Goal: Task Accomplishment & Management: Use online tool/utility

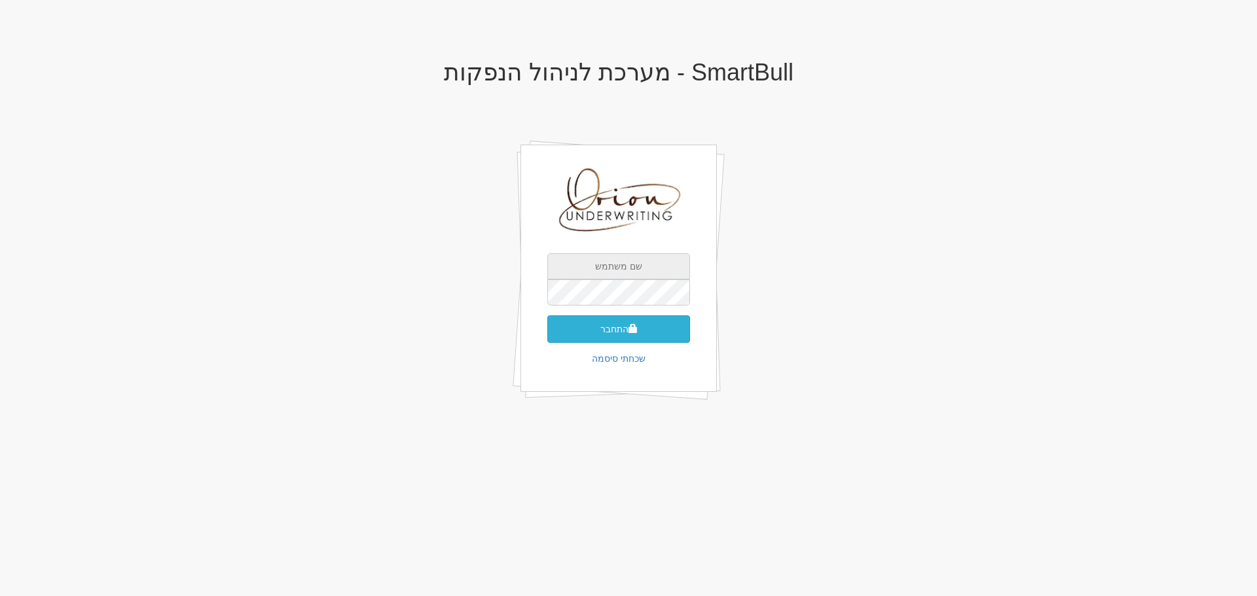
type input "[EMAIL_ADDRESS][DOMAIN_NAME]"
click at [640, 317] on button "התחבר" at bounding box center [618, 329] width 143 height 27
click at [547, 316] on button "התחבר" at bounding box center [618, 329] width 143 height 27
click at [654, 325] on button "התחבר" at bounding box center [618, 329] width 143 height 27
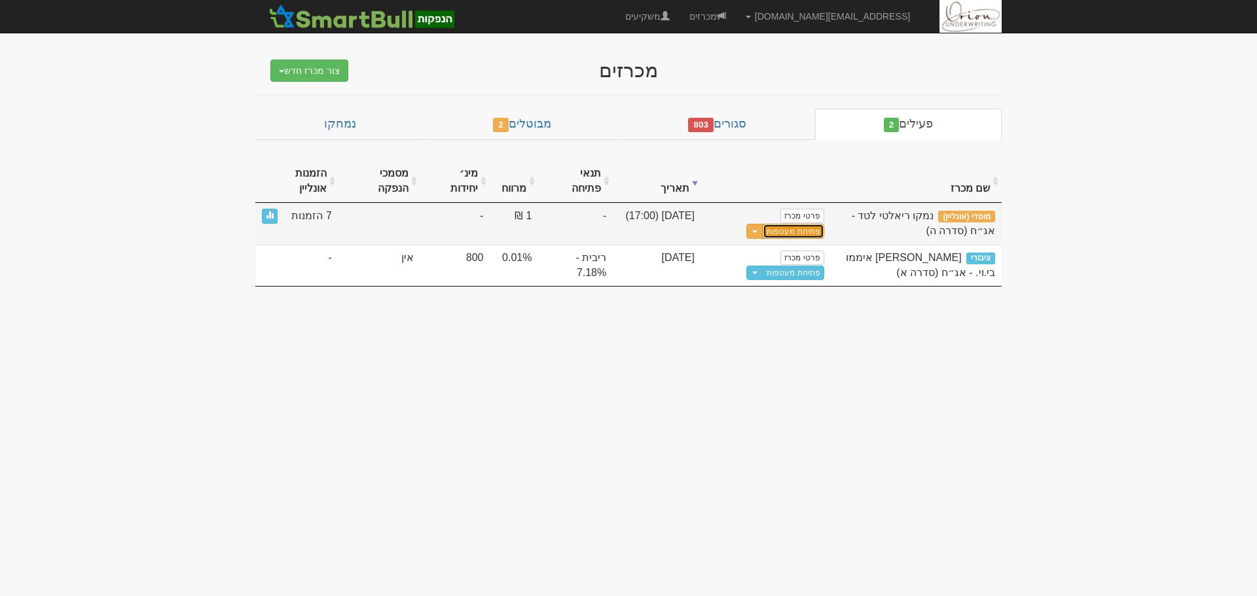
click at [807, 230] on button "פתיחת מעטפות" at bounding box center [793, 231] width 61 height 15
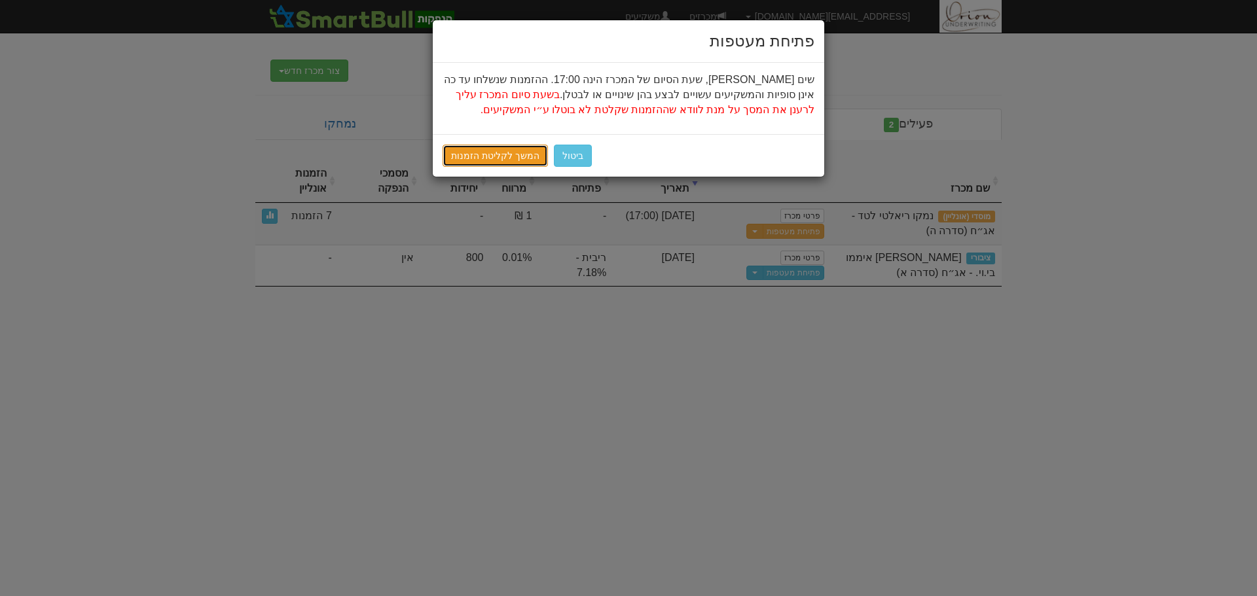
click at [498, 148] on link "המשך לקליטת הזמנות" at bounding box center [495, 156] width 105 height 22
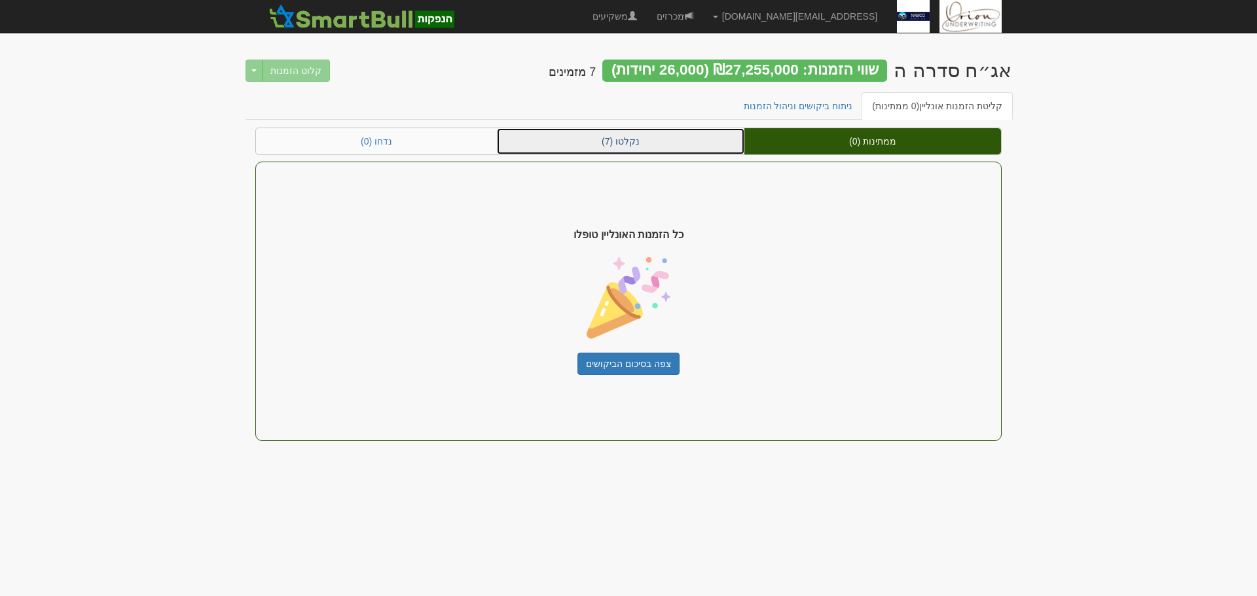
click at [719, 137] on link "נקלטו (7)" at bounding box center [620, 141] width 247 height 26
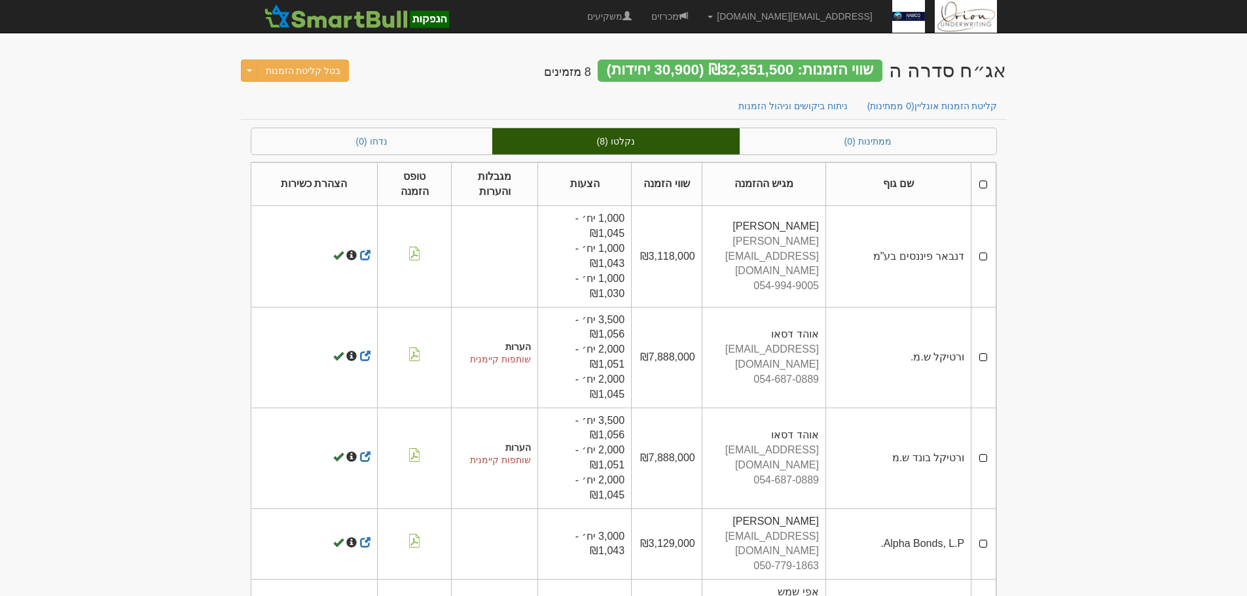
click at [513, 353] on p "שותפות קיימנית" at bounding box center [494, 359] width 73 height 13
click at [516, 361] on p "שותפות קיימנית" at bounding box center [494, 359] width 73 height 13
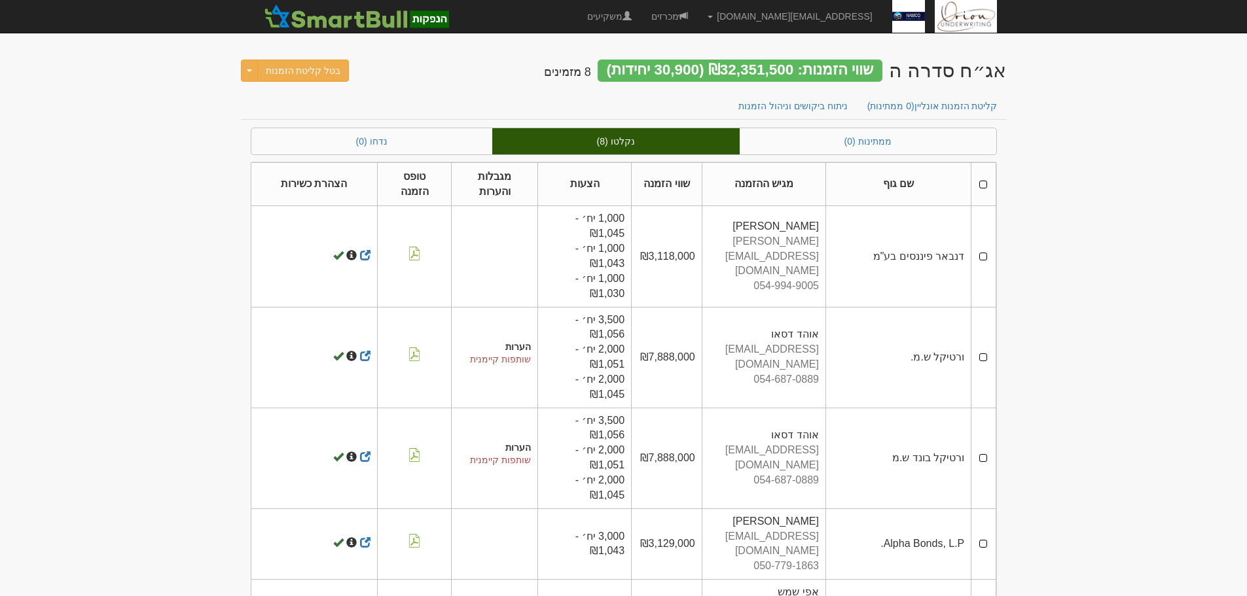
click at [1105, 380] on body "[EMAIL_ADDRESS][DOMAIN_NAME] הגדרות חשבונות הנפקה תבניות הודעות קיבול" at bounding box center [623, 446] width 1247 height 892
click at [1080, 119] on body "[EMAIL_ADDRESS][DOMAIN_NAME] הגדרות חשבונות הנפקה תבניות הודעות קיבול" at bounding box center [623, 446] width 1247 height 892
